Goal: Use online tool/utility: Utilize a website feature to perform a specific function

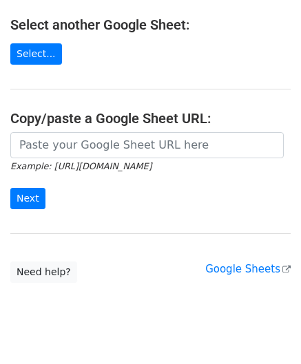
scroll to position [180, 0]
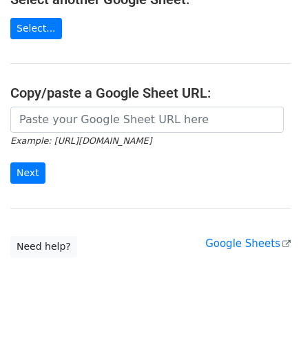
click at [74, 98] on h4 "Copy/paste a Google Sheet URL:" at bounding box center [150, 93] width 280 height 17
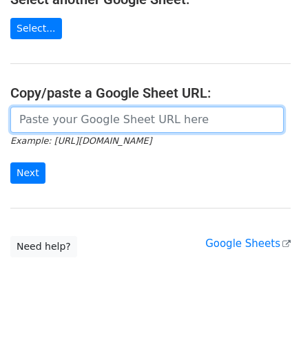
click at [70, 114] on input "url" at bounding box center [146, 120] width 273 height 26
paste input "[URL][DOMAIN_NAME]"
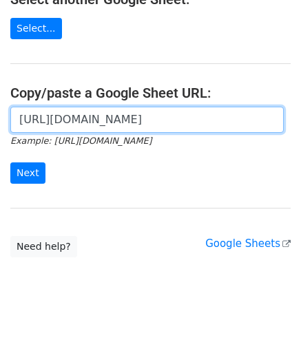
scroll to position [0, 308]
type input "[URL][DOMAIN_NAME]"
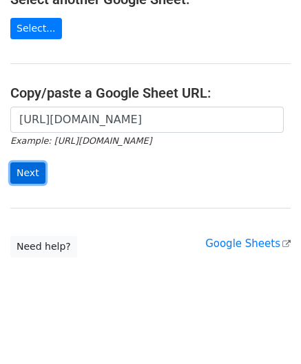
click at [32, 170] on input "Next" at bounding box center [27, 172] width 35 height 21
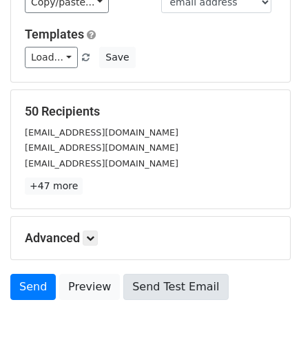
scroll to position [168, 0]
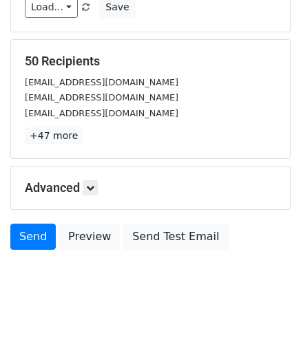
click at [100, 184] on h5 "Advanced" at bounding box center [150, 187] width 251 height 15
click at [98, 184] on link at bounding box center [90, 187] width 15 height 15
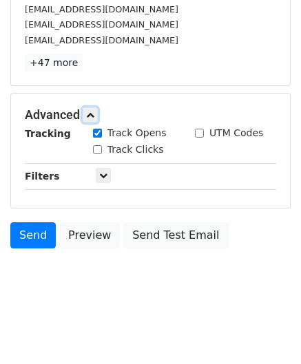
scroll to position [253, 0]
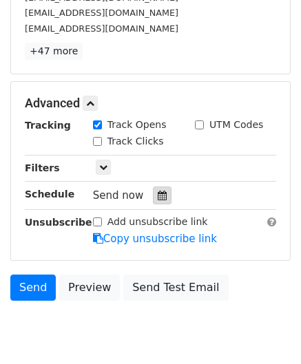
click at [158, 191] on icon at bounding box center [162, 196] width 9 height 10
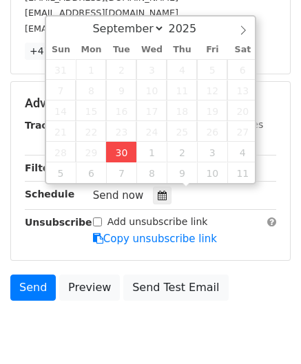
type input "[DATE] 13:54"
type input "01"
type input "54"
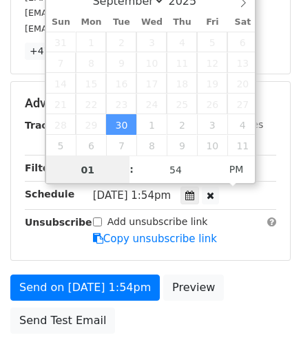
paste input "4"
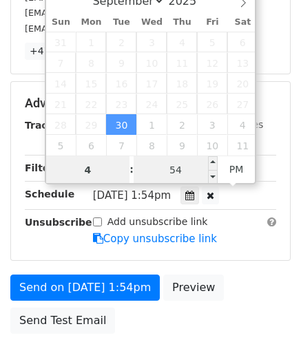
type input "4"
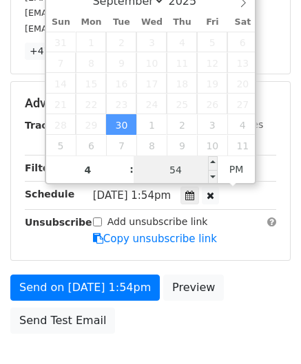
type input "[DATE] 16:54"
type input "04"
click at [176, 177] on input "54" at bounding box center [176, 170] width 84 height 28
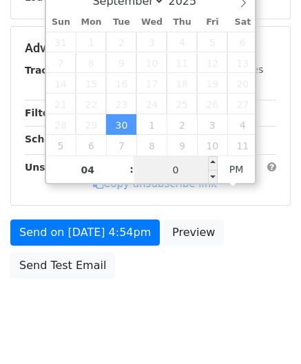
type input "00"
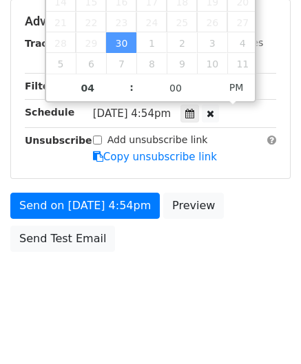
type input "[DATE] 16:00"
click at [228, 236] on div "Send on [DATE] 4:54pm Preview Send Test Email" at bounding box center [150, 226] width 301 height 66
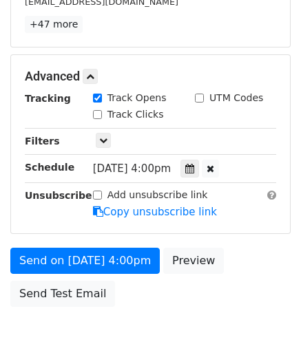
scroll to position [334, 0]
